Goal: Entertainment & Leisure: Consume media (video, audio)

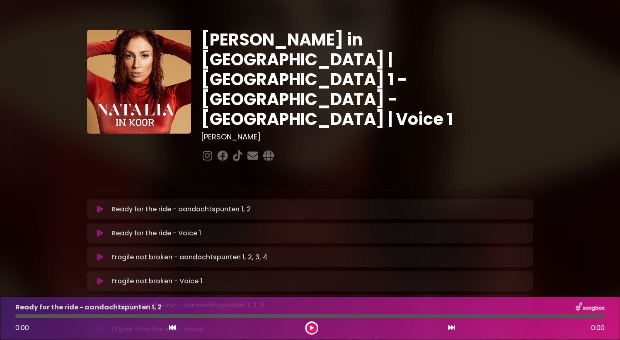
click at [100, 205] on icon at bounding box center [100, 209] width 6 height 8
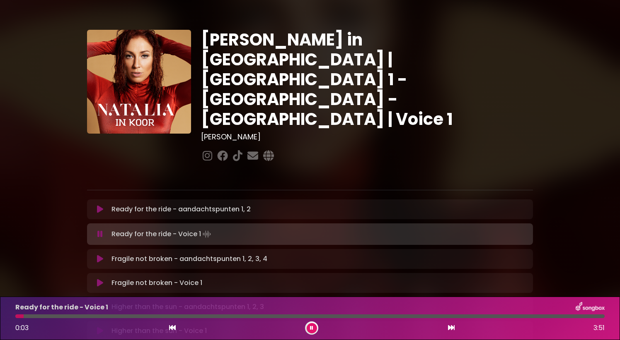
click at [100, 205] on icon at bounding box center [100, 209] width 6 height 8
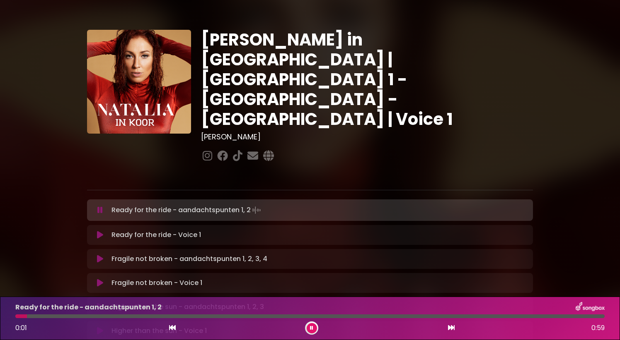
click at [310, 328] on icon at bounding box center [311, 328] width 3 height 5
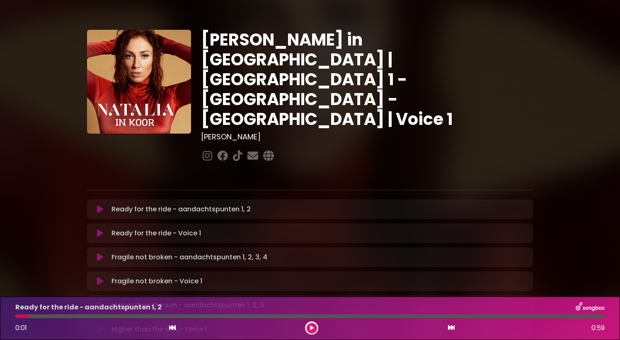
click at [97, 205] on icon at bounding box center [100, 209] width 6 height 8
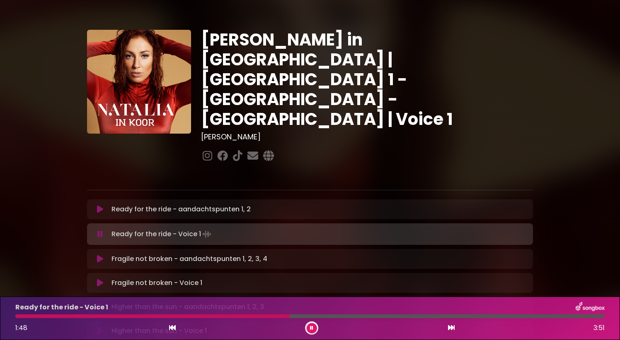
click at [313, 324] on button at bounding box center [311, 328] width 10 height 10
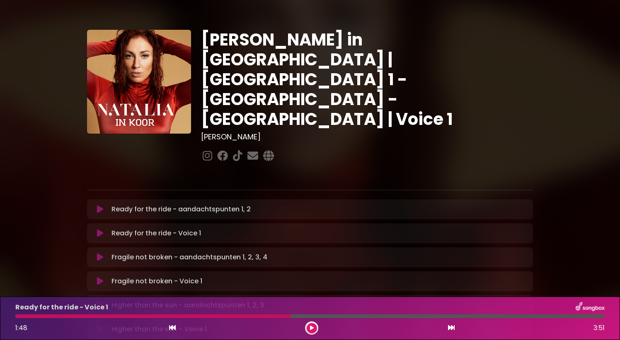
click at [279, 317] on div at bounding box center [152, 317] width 275 height 4
drag, startPoint x: 290, startPoint y: 318, endPoint x: 281, endPoint y: 318, distance: 8.7
click at [281, 318] on div "Ready for the ride - Voice 1 1:48 3:51" at bounding box center [309, 318] width 599 height 33
click at [314, 328] on button at bounding box center [311, 328] width 10 height 10
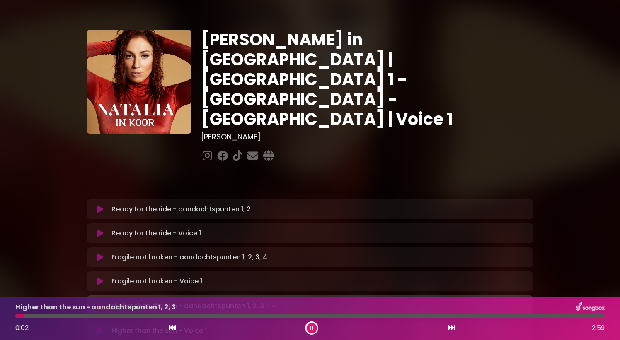
click at [316, 329] on button at bounding box center [311, 328] width 10 height 10
click at [315, 327] on button at bounding box center [311, 328] width 10 height 10
click at [171, 326] on icon at bounding box center [172, 328] width 7 height 7
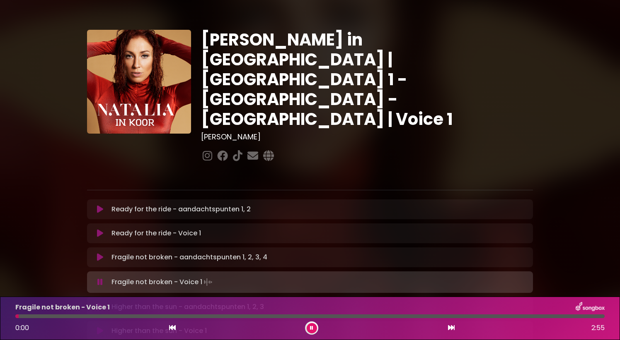
click at [311, 328] on icon at bounding box center [311, 328] width 3 height 5
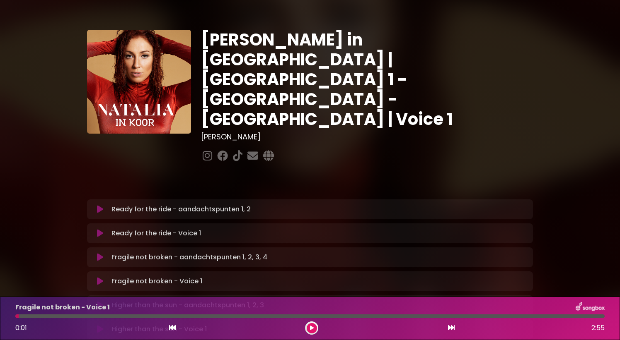
click at [101, 301] on icon at bounding box center [100, 305] width 6 height 8
click at [174, 327] on icon at bounding box center [172, 328] width 7 height 7
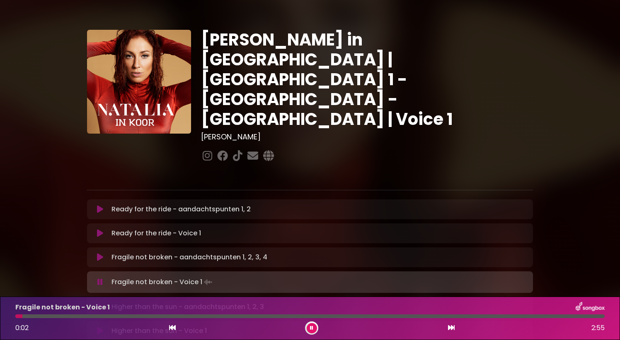
click at [451, 330] on icon at bounding box center [451, 328] width 7 height 7
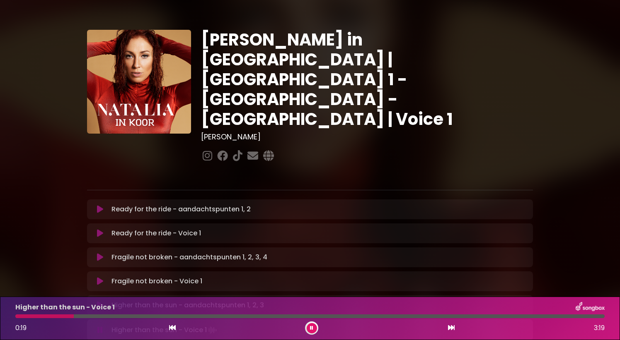
click at [169, 329] on icon at bounding box center [172, 328] width 7 height 7
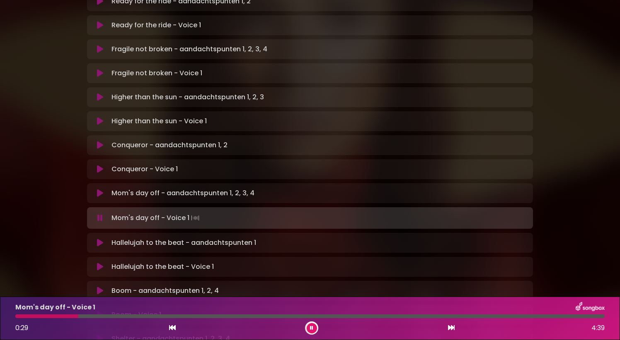
scroll to position [206, 0]
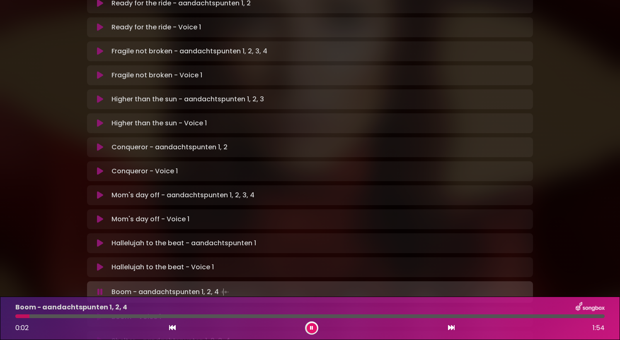
click at [313, 328] on icon at bounding box center [311, 328] width 3 height 5
